Goal: Task Accomplishment & Management: Use online tool/utility

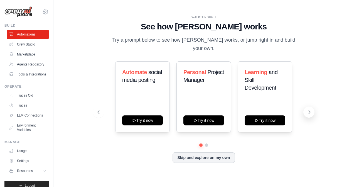
click at [309, 111] on button at bounding box center [308, 112] width 11 height 11
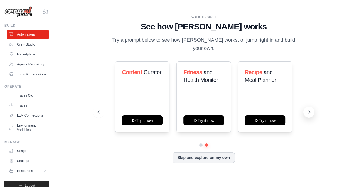
click at [309, 111] on button at bounding box center [308, 112] width 11 height 11
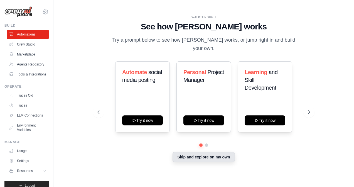
click at [202, 155] on button "Skip and explore on my own" at bounding box center [203, 157] width 62 height 11
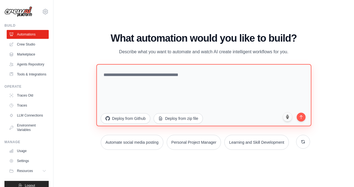
click at [174, 78] on textarea at bounding box center [203, 95] width 215 height 62
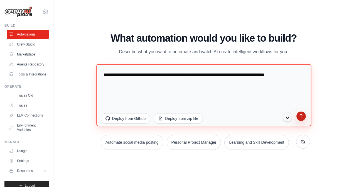
type textarea "**********"
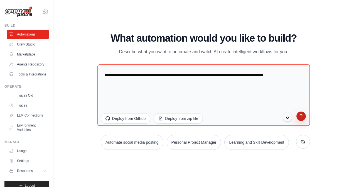
click at [302, 118] on button "submit" at bounding box center [300, 116] width 9 height 9
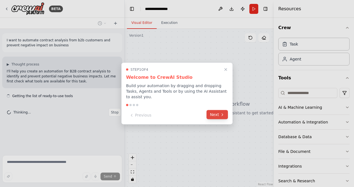
click at [219, 114] on button "Next" at bounding box center [216, 114] width 21 height 9
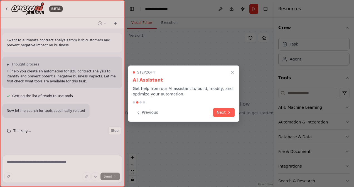
click at [219, 114] on button "Next" at bounding box center [223, 112] width 21 height 9
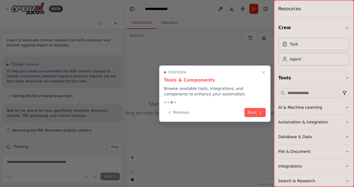
scroll to position [6, 0]
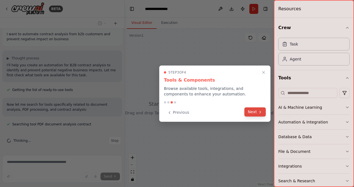
click at [255, 111] on button "Next" at bounding box center [254, 112] width 21 height 9
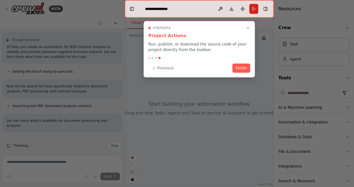
scroll to position [36, 0]
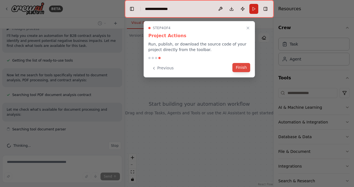
click at [242, 68] on button "Finish" at bounding box center [241, 67] width 18 height 9
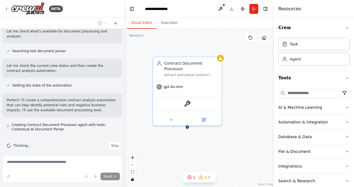
scroll to position [119, 0]
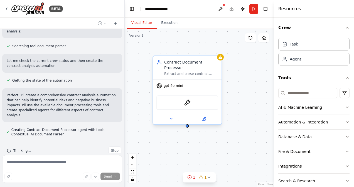
click at [182, 80] on div "gpt-4o-mini" at bounding box center [187, 86] width 68 height 12
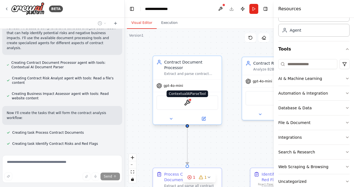
scroll to position [197, 0]
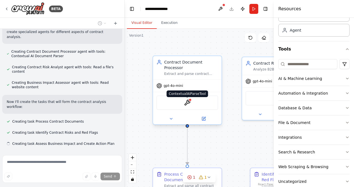
click at [188, 100] on img at bounding box center [187, 103] width 7 height 7
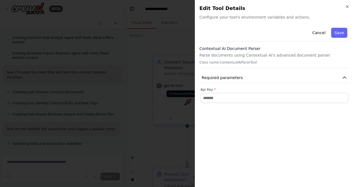
scroll to position [238, 0]
click at [348, 8] on icon "button" at bounding box center [347, 7] width 2 height 2
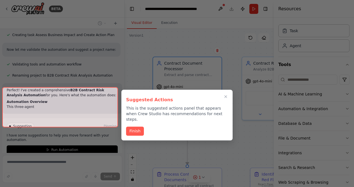
scroll to position [318, 0]
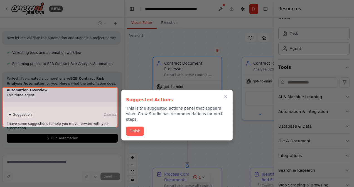
click at [352, 34] on div at bounding box center [177, 93] width 354 height 187
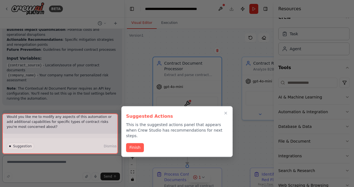
scroll to position [500, 0]
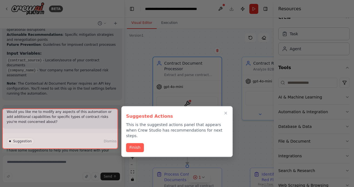
click at [65, 142] on div at bounding box center [60, 129] width 116 height 40
click at [138, 143] on button "Finish" at bounding box center [135, 147] width 18 height 9
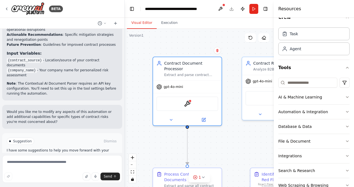
click at [54, 163] on span "Run Automation" at bounding box center [64, 165] width 27 height 4
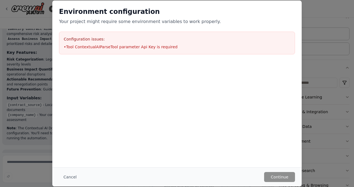
click at [136, 47] on li "• Tool ContextualAIParseTool parameter Api Key is required" at bounding box center [177, 47] width 226 height 6
click at [68, 177] on button "Cancel" at bounding box center [70, 177] width 22 height 10
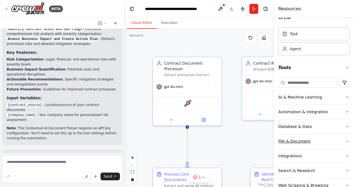
click at [313, 142] on button "File & Document" at bounding box center [313, 141] width 71 height 14
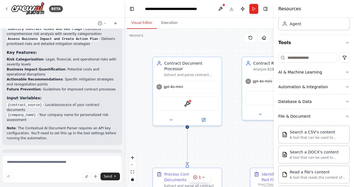
scroll to position [33, 0]
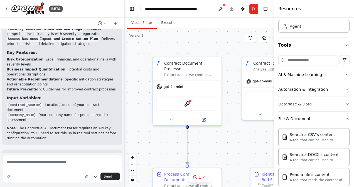
click at [345, 89] on icon "button" at bounding box center [347, 89] width 4 height 4
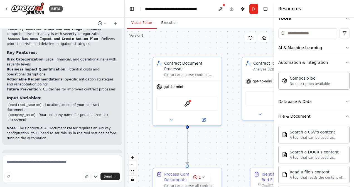
scroll to position [61, 0]
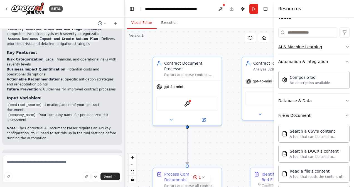
click at [343, 48] on button "AI & Machine Learning" at bounding box center [313, 47] width 71 height 14
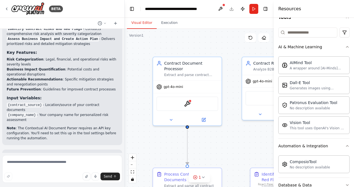
click at [218, 37] on div ".deletable-edge-delete-btn { width: 20px; height: 20px; border: 0px solid #ffff…" at bounding box center [199, 108] width 149 height 158
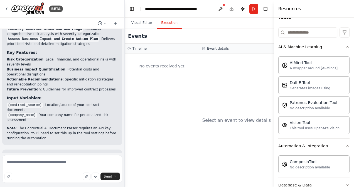
click at [171, 24] on button "Execution" at bounding box center [169, 23] width 25 height 12
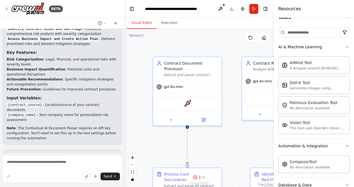
click at [144, 23] on button "Visual Editor" at bounding box center [142, 23] width 30 height 12
click at [227, 40] on div ".deletable-edge-delete-btn { width: 20px; height: 20px; border: 0px solid #ffff…" at bounding box center [199, 108] width 149 height 158
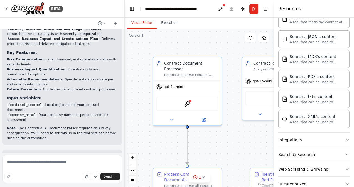
scroll to position [310, 0]
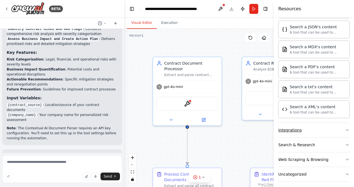
click at [343, 130] on button "Integrations" at bounding box center [313, 130] width 71 height 14
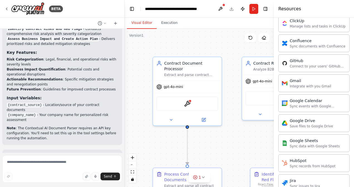
scroll to position [495, 0]
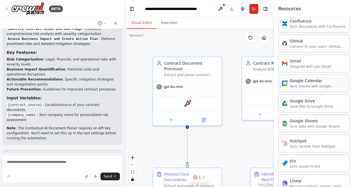
click at [324, 84] on div "Sync events with Google Calendar" at bounding box center [317, 86] width 56 height 4
click at [255, 12] on button "Run" at bounding box center [253, 9] width 9 height 10
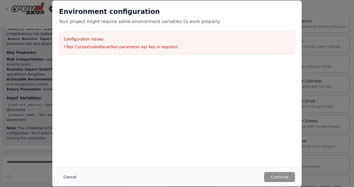
click at [66, 175] on button "Cancel" at bounding box center [70, 177] width 22 height 10
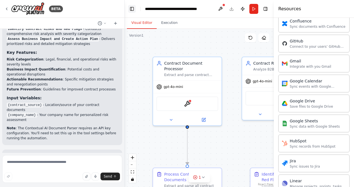
click at [133, 9] on button "Toggle Left Sidebar" at bounding box center [132, 9] width 8 height 8
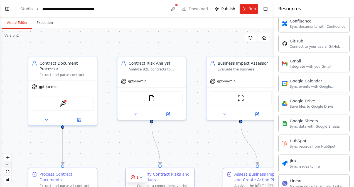
click at [9, 166] on button "zoom out" at bounding box center [7, 165] width 7 height 7
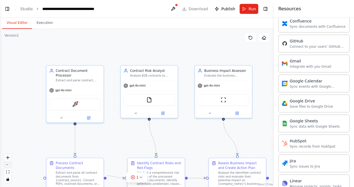
click at [9, 166] on button "zoom out" at bounding box center [7, 165] width 7 height 7
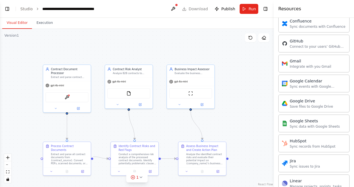
drag, startPoint x: 53, startPoint y: 142, endPoint x: 35, endPoint y: 134, distance: 19.9
click at [35, 134] on div ".deletable-edge-delete-btn { width: 20px; height: 20px; border: 0px solid #ffff…" at bounding box center [137, 108] width 274 height 158
click at [141, 105] on icon at bounding box center [140, 104] width 2 height 2
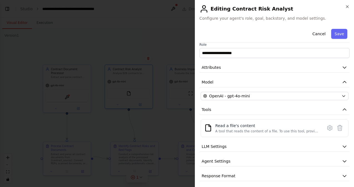
scroll to position [6, 0]
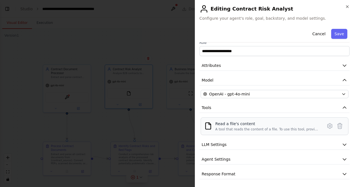
click at [209, 126] on img at bounding box center [208, 126] width 8 height 8
click at [229, 144] on button "LLM Settings" at bounding box center [274, 145] width 150 height 10
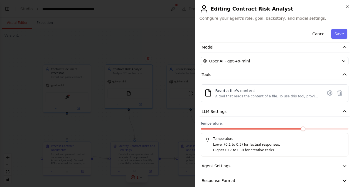
scroll to position [46, 0]
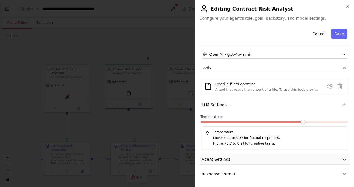
click at [341, 157] on icon "button" at bounding box center [344, 160] width 6 height 6
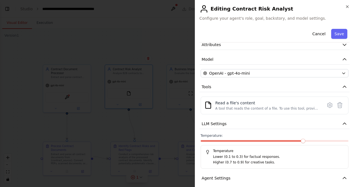
scroll to position [0, 0]
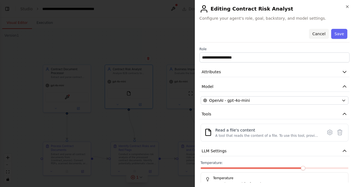
click at [319, 35] on button "Cancel" at bounding box center [319, 34] width 20 height 10
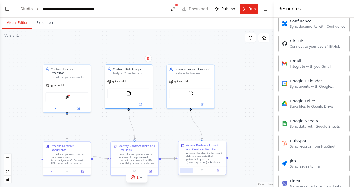
click at [187, 172] on icon at bounding box center [186, 171] width 3 height 3
click at [179, 104] on icon at bounding box center [180, 104] width 2 height 1
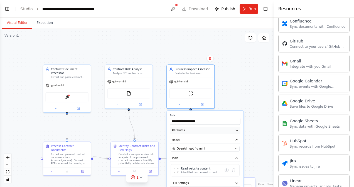
click at [236, 130] on icon "button" at bounding box center [237, 131] width 4 height 4
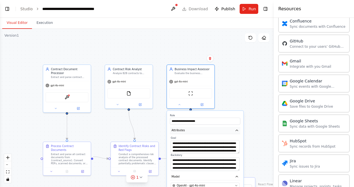
click at [236, 130] on icon "button" at bounding box center [237, 131] width 4 height 4
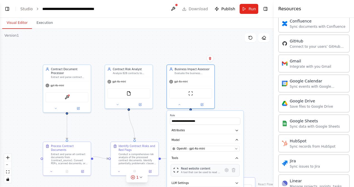
click at [177, 172] on img at bounding box center [175, 170] width 5 height 5
click at [236, 183] on icon "button" at bounding box center [237, 183] width 2 height 1
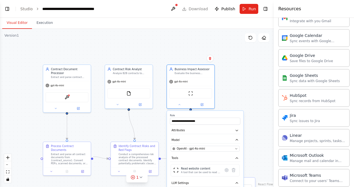
scroll to position [547, 0]
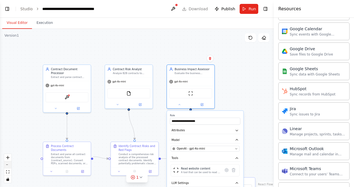
click at [9, 166] on button "zoom out" at bounding box center [7, 165] width 7 height 7
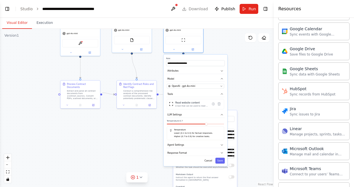
drag, startPoint x: 32, startPoint y: 158, endPoint x: 34, endPoint y: 102, distance: 55.9
click at [34, 102] on div ".deletable-edge-delete-btn { width: 20px; height: 20px; border: 0px solid #ffff…" at bounding box center [137, 108] width 274 height 158
click at [97, 145] on div ".deletable-edge-delete-btn { width: 20px; height: 20px; border: 0px solid #ffff…" at bounding box center [137, 108] width 274 height 158
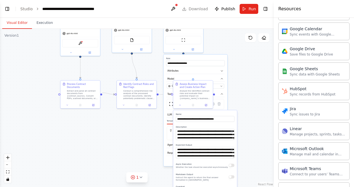
click at [97, 145] on div ".deletable-edge-delete-btn { width: 20px; height: 20px; border: 0px solid #ffff…" at bounding box center [137, 108] width 274 height 158
click at [255, 90] on div ".deletable-edge-delete-btn { width: 20px; height: 20px; border: 0px solid #ffff…" at bounding box center [137, 108] width 274 height 158
click at [133, 134] on div ".deletable-edge-delete-btn { width: 20px; height: 20px; border: 0px solid #ffff…" at bounding box center [137, 108] width 274 height 158
click at [240, 57] on div ".deletable-edge-delete-btn { width: 20px; height: 20px; border: 0px solid #ffff…" at bounding box center [137, 108] width 274 height 158
click at [196, 94] on div "Analyze the identified contract risks and evaluate their potential impact on {c…" at bounding box center [195, 94] width 31 height 10
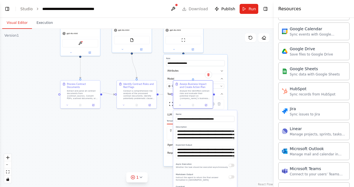
click at [240, 79] on div ".deletable-edge-delete-btn { width: 20px; height: 20px; border: 0px solid #ffff…" at bounding box center [137, 108] width 274 height 158
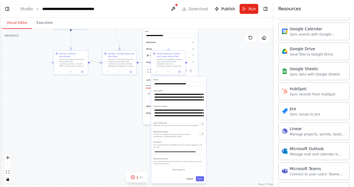
drag, startPoint x: 253, startPoint y: 129, endPoint x: 222, endPoint y: 100, distance: 42.7
click at [222, 100] on div ".deletable-edge-delete-btn { width: 20px; height: 20px; border: 0px solid #ffff…" at bounding box center [137, 108] width 274 height 158
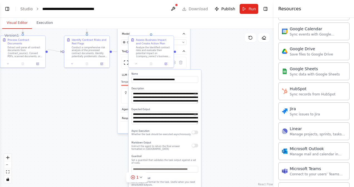
click at [126, 108] on span "Agent Settings" at bounding box center [131, 110] width 19 height 4
click at [211, 84] on div ".deletable-edge-delete-btn { width: 20px; height: 20px; border: 0px solid #ffff…" at bounding box center [137, 108] width 274 height 158
click at [139, 179] on icon at bounding box center [140, 177] width 4 height 4
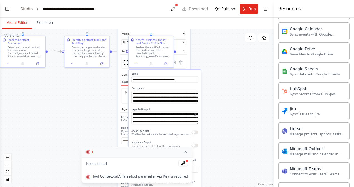
click at [184, 153] on icon at bounding box center [186, 152] width 4 height 4
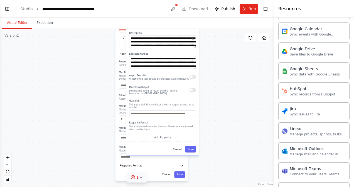
drag, startPoint x: 231, startPoint y: 152, endPoint x: 229, endPoint y: 97, distance: 55.7
click at [229, 97] on div ".deletable-edge-delete-btn { width: 20px; height: 20px; border: 0px solid #ffff…" at bounding box center [137, 108] width 274 height 158
click at [180, 146] on button "Cancel" at bounding box center [176, 149] width 13 height 7
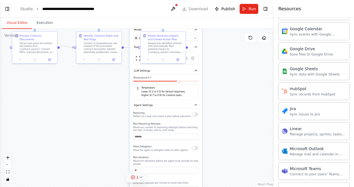
drag, startPoint x: 201, startPoint y: 109, endPoint x: 217, endPoint y: 163, distance: 56.0
click at [217, 163] on div ".deletable-edge-delete-btn { width: 20px; height: 20px; border: 0px solid #ffff…" at bounding box center [137, 108] width 274 height 158
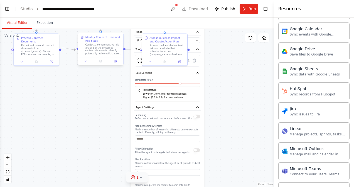
click at [96, 48] on div "Conduct a comprehensive risk analysis of the processed contract documents. Iden…" at bounding box center [103, 49] width 36 height 12
click at [40, 49] on div "Extract and parse all contract documents from {contract_source}. Convert PDFs, …" at bounding box center [39, 49] width 36 height 12
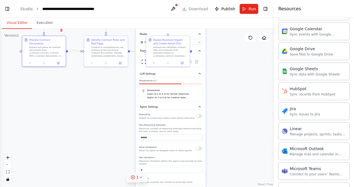
click at [246, 82] on div ".deletable-edge-delete-btn { width: 20px; height: 20px; border: 0px solid #ffff…" at bounding box center [137, 108] width 274 height 158
